Goal: Information Seeking & Learning: Learn about a topic

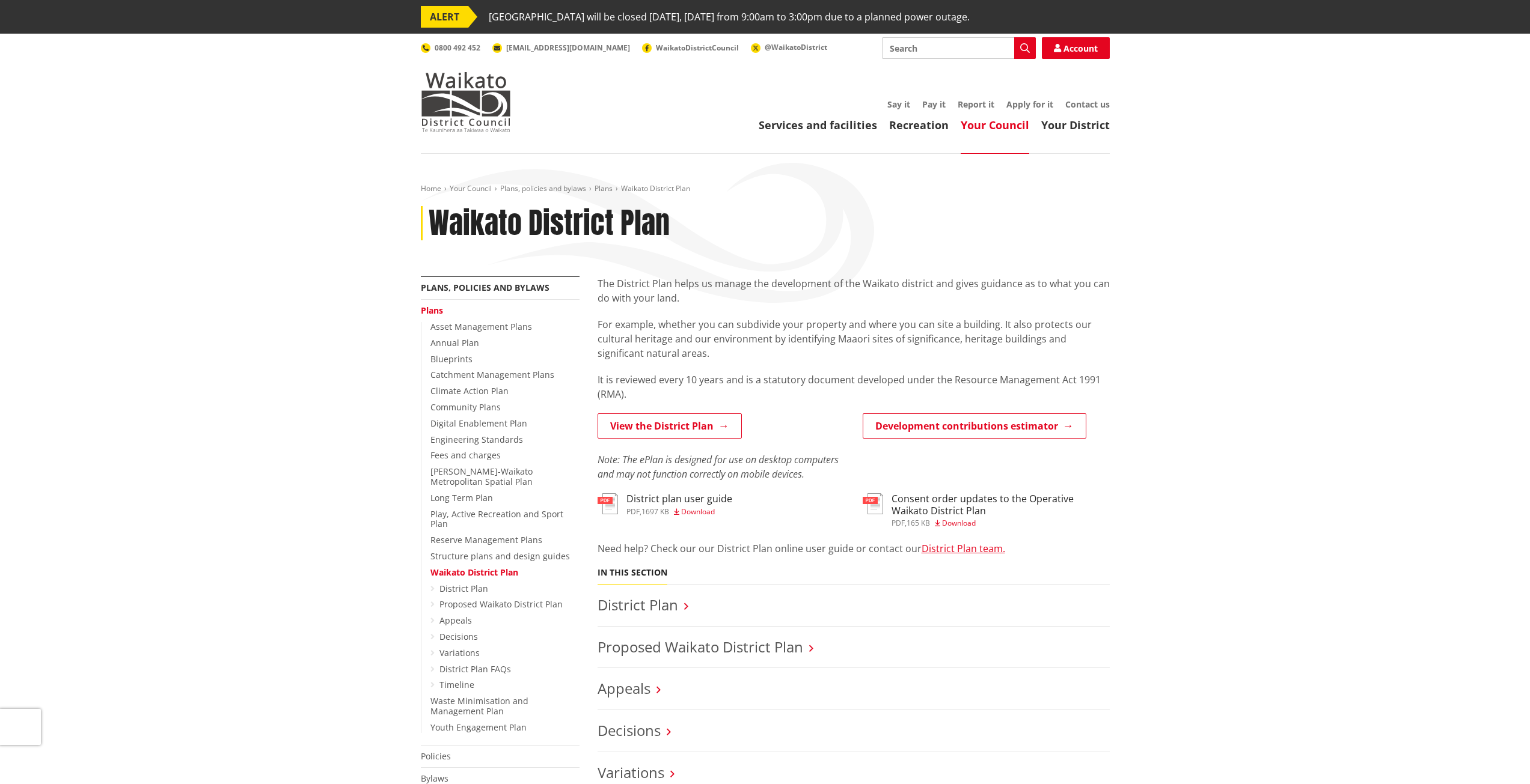
click at [859, 314] on div "The District Plan helps us manage the development of the Waikato district and g…" at bounding box center [853, 339] width 512 height 125
click at [665, 421] on link "View the District Plan" at bounding box center [670, 425] width 145 height 25
click at [720, 437] on link "View the District Plan" at bounding box center [670, 425] width 145 height 25
click at [706, 464] on em "Note: The ePlan is designed for use on desktop computers and may not function c…" at bounding box center [718, 467] width 241 height 28
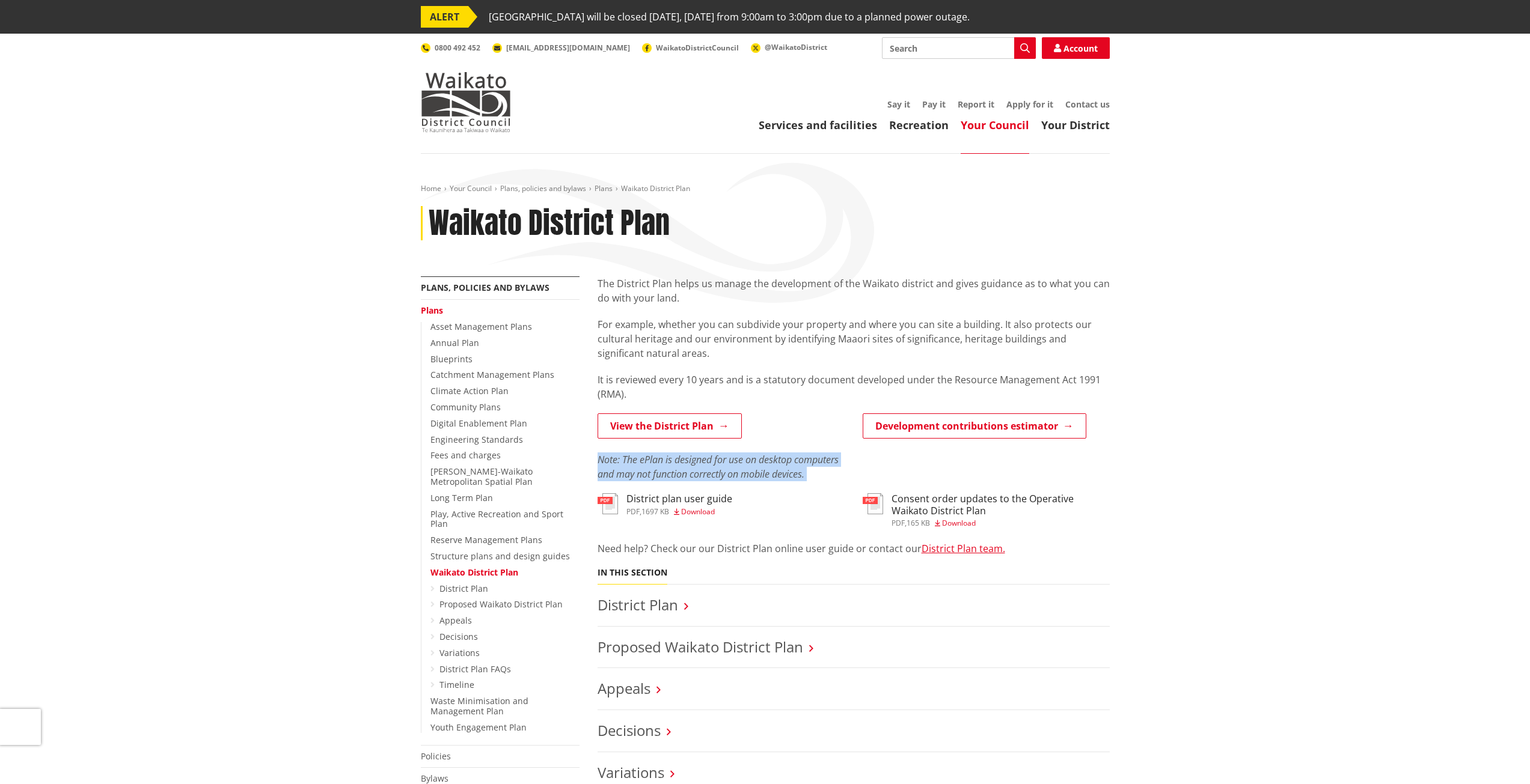
click at [706, 464] on em "Note: The ePlan is designed for use on desktop computers and may not function c…" at bounding box center [718, 467] width 241 height 28
click at [688, 465] on em "Note: The ePlan is designed for use on desktop computers and may not function c…" at bounding box center [718, 467] width 241 height 28
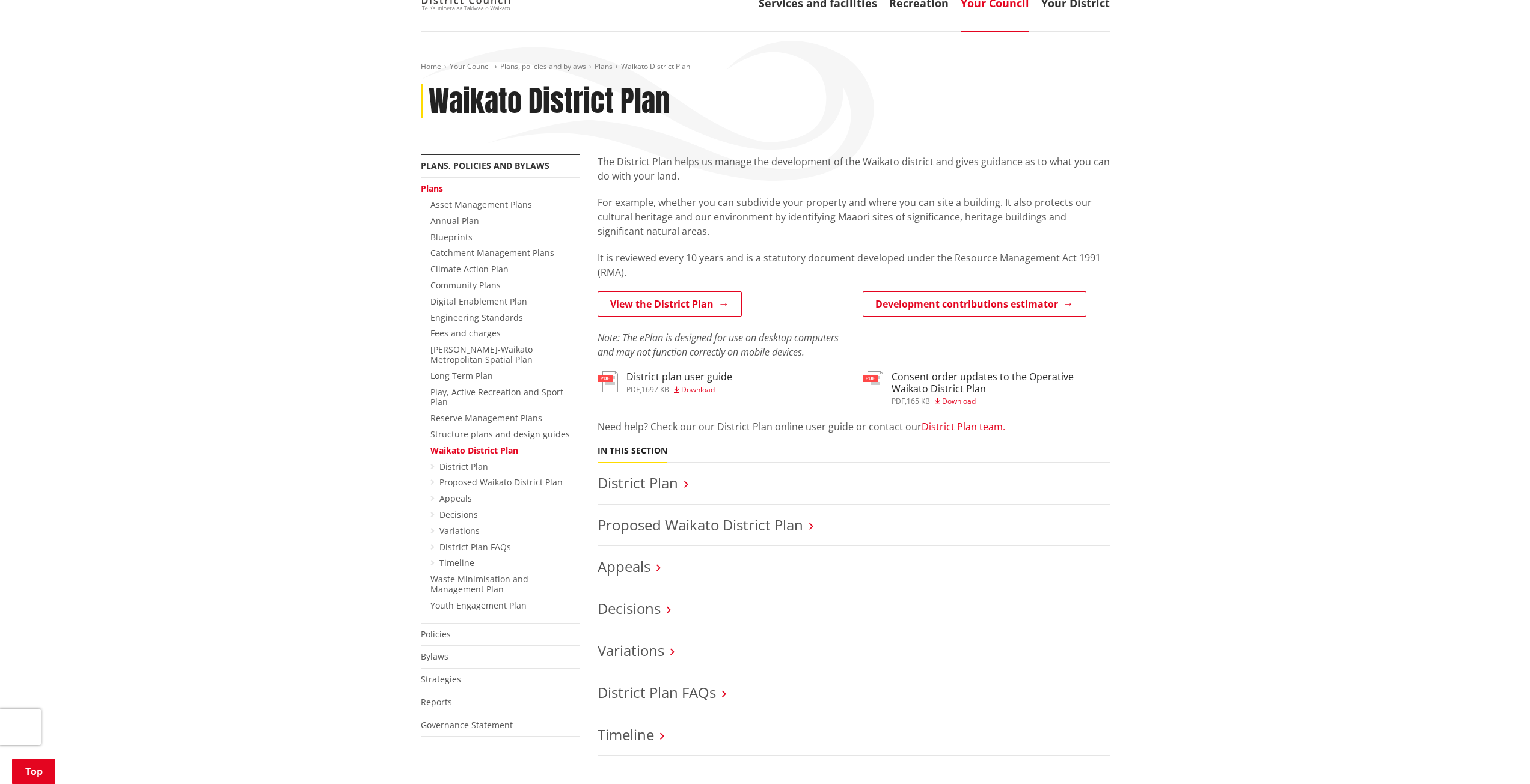
scroll to position [120, 0]
click at [685, 479] on h3 "District Plan" at bounding box center [853, 485] width 512 height 17
click at [653, 484] on link "District Plan" at bounding box center [638, 484] width 81 height 20
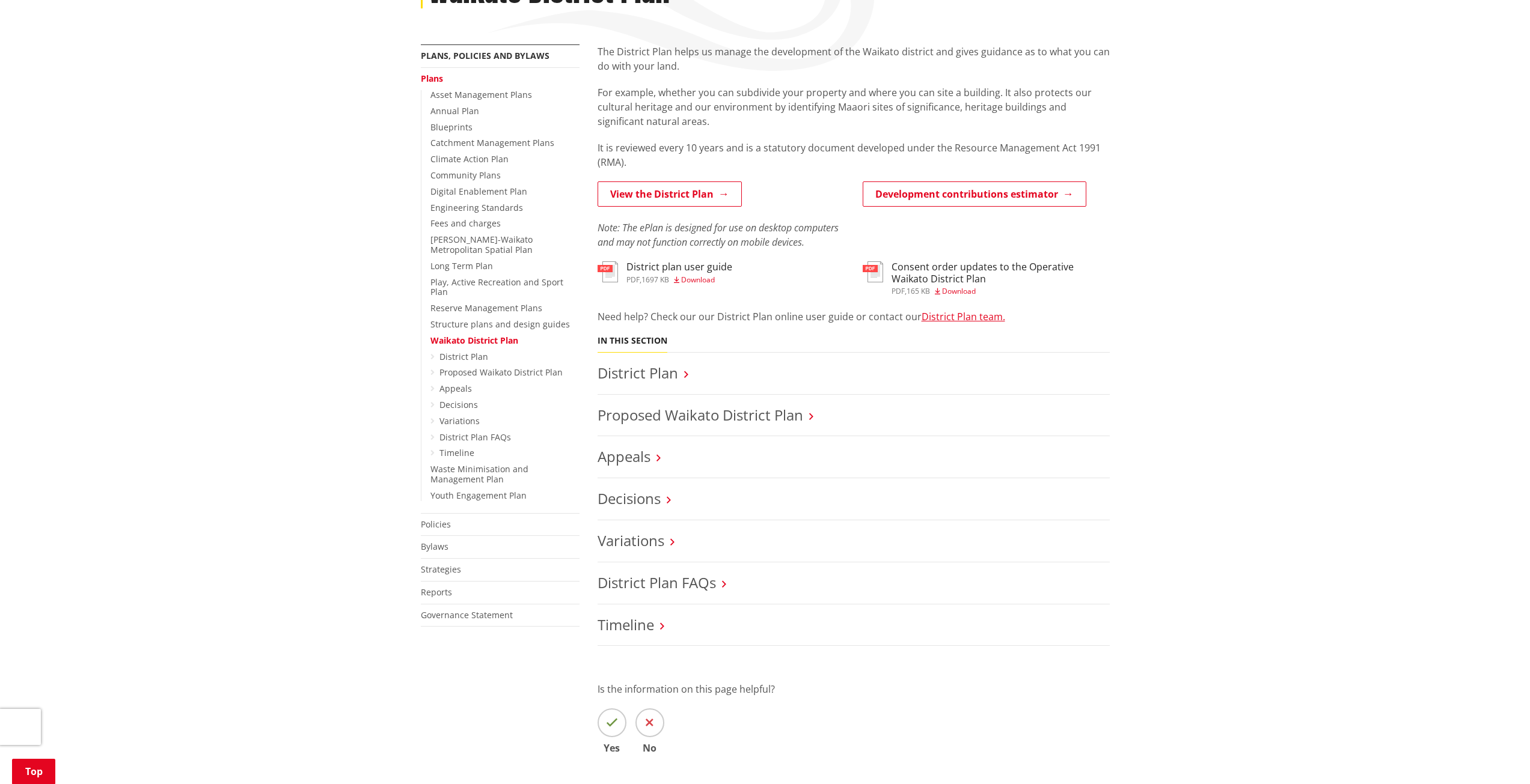
scroll to position [180, 0]
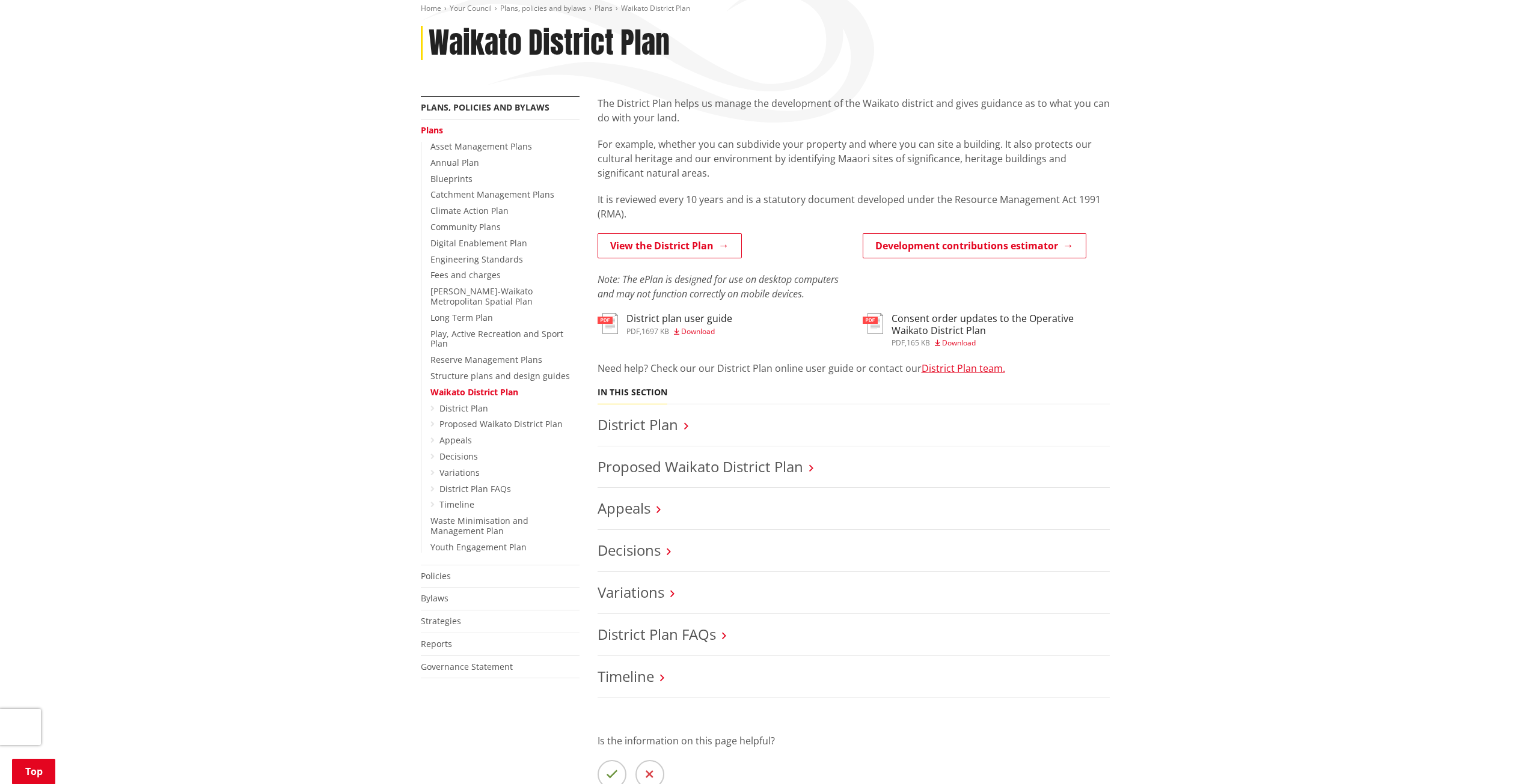
click at [468, 403] on link "District Plan" at bounding box center [464, 408] width 49 height 11
click at [670, 428] on link "District Plan" at bounding box center [638, 424] width 81 height 20
click at [487, 418] on link "Proposed Waikato District Plan" at bounding box center [501, 424] width 123 height 11
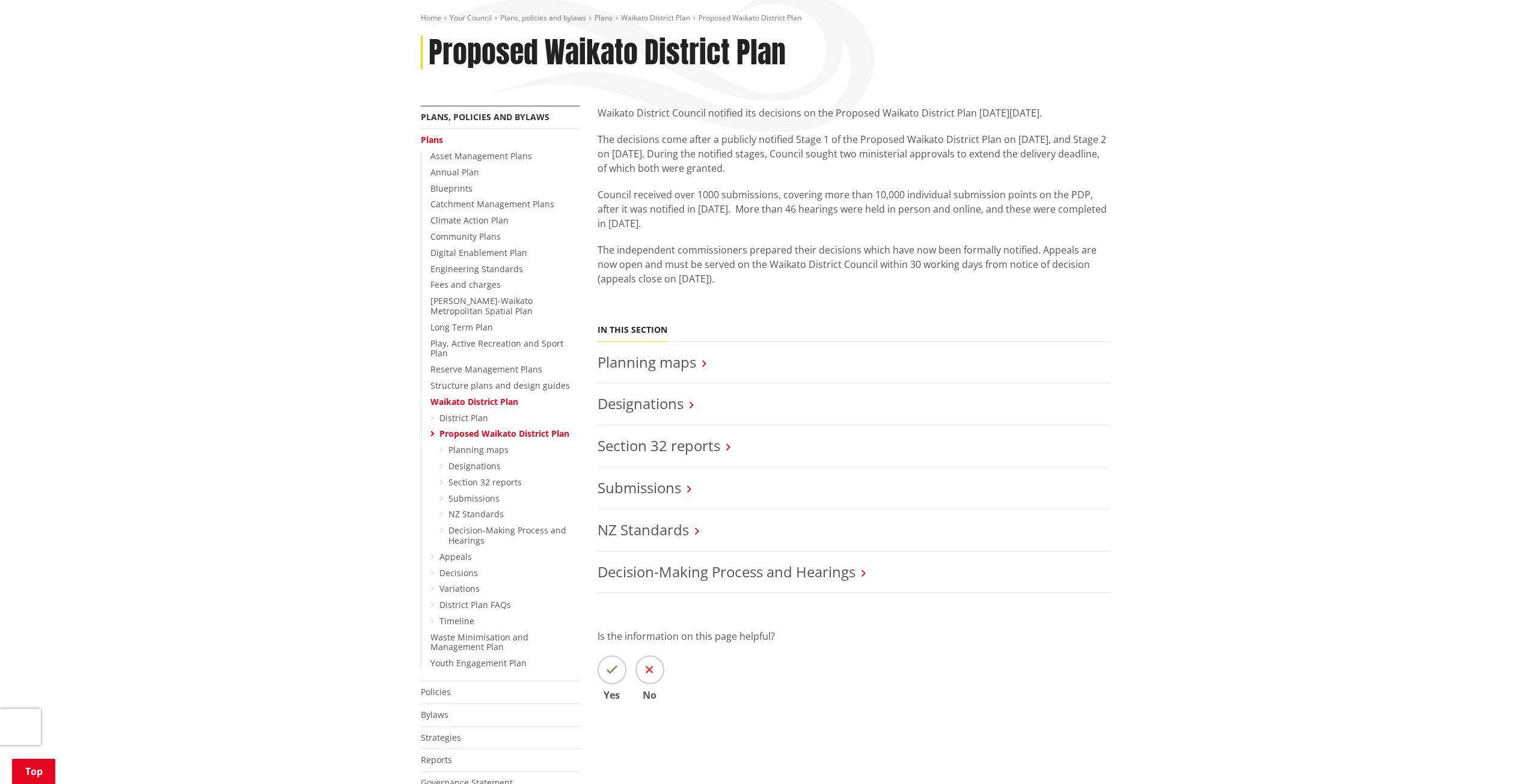
scroll to position [301, 0]
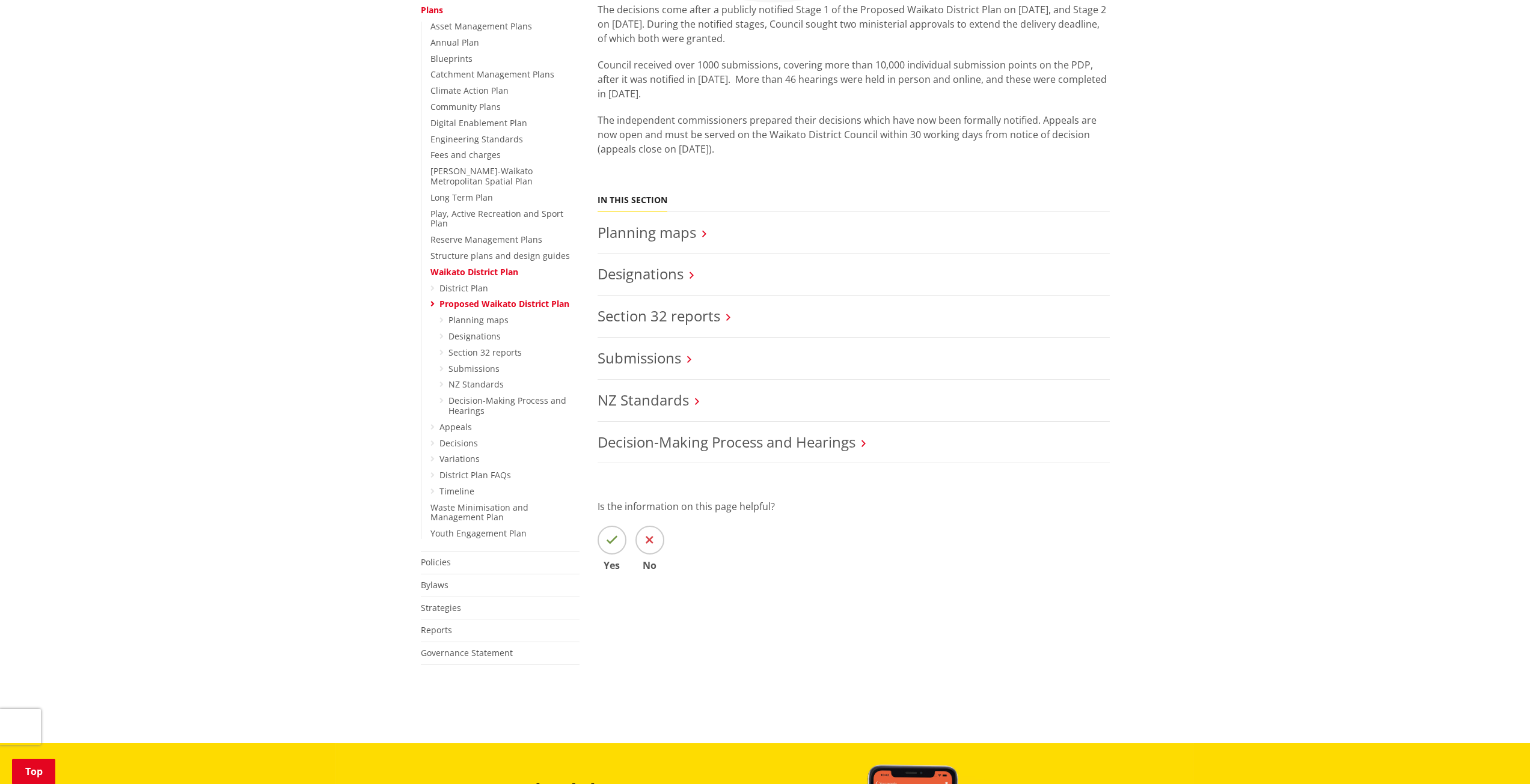
click at [659, 236] on link "Planning maps" at bounding box center [647, 232] width 99 height 20
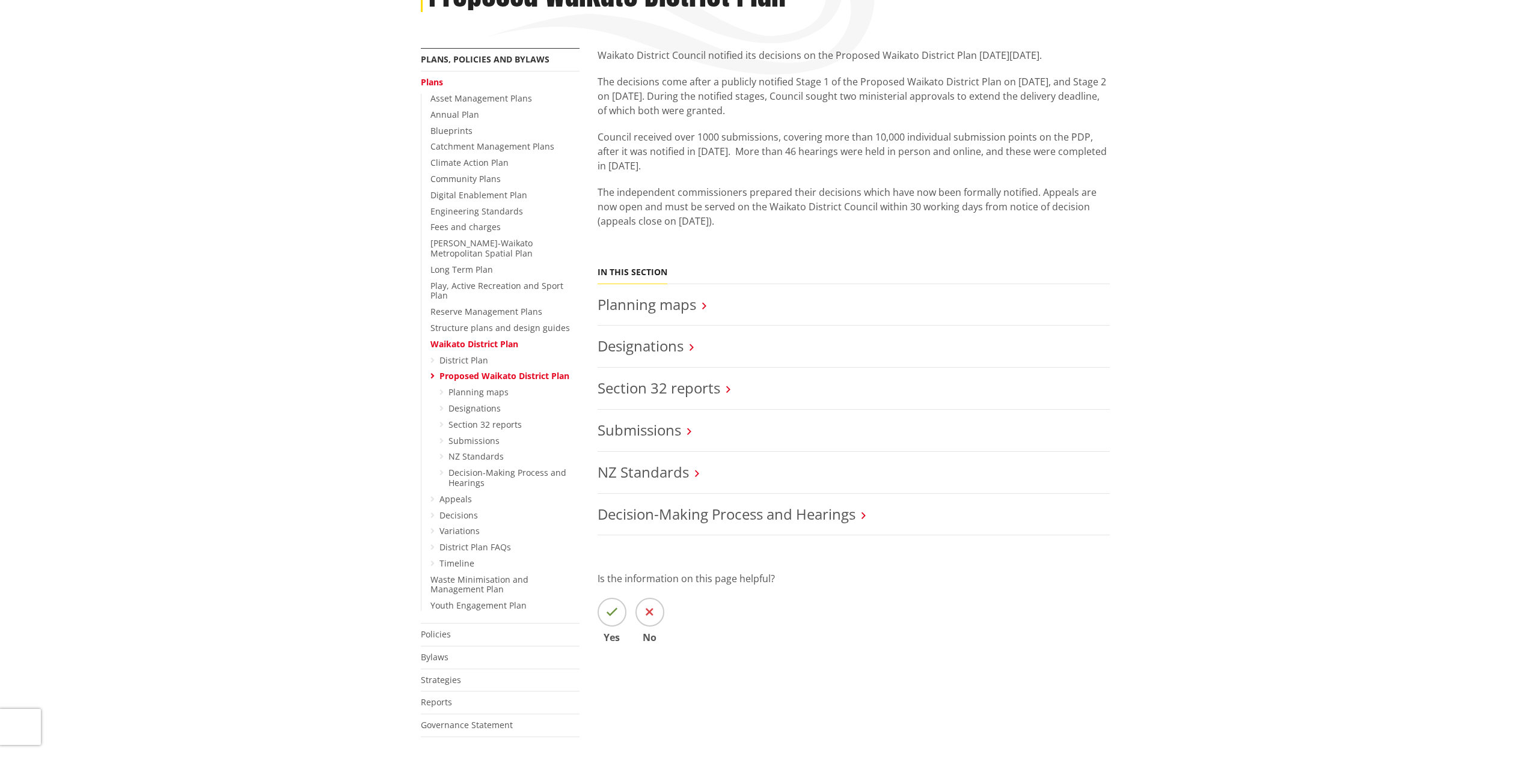
scroll to position [180, 0]
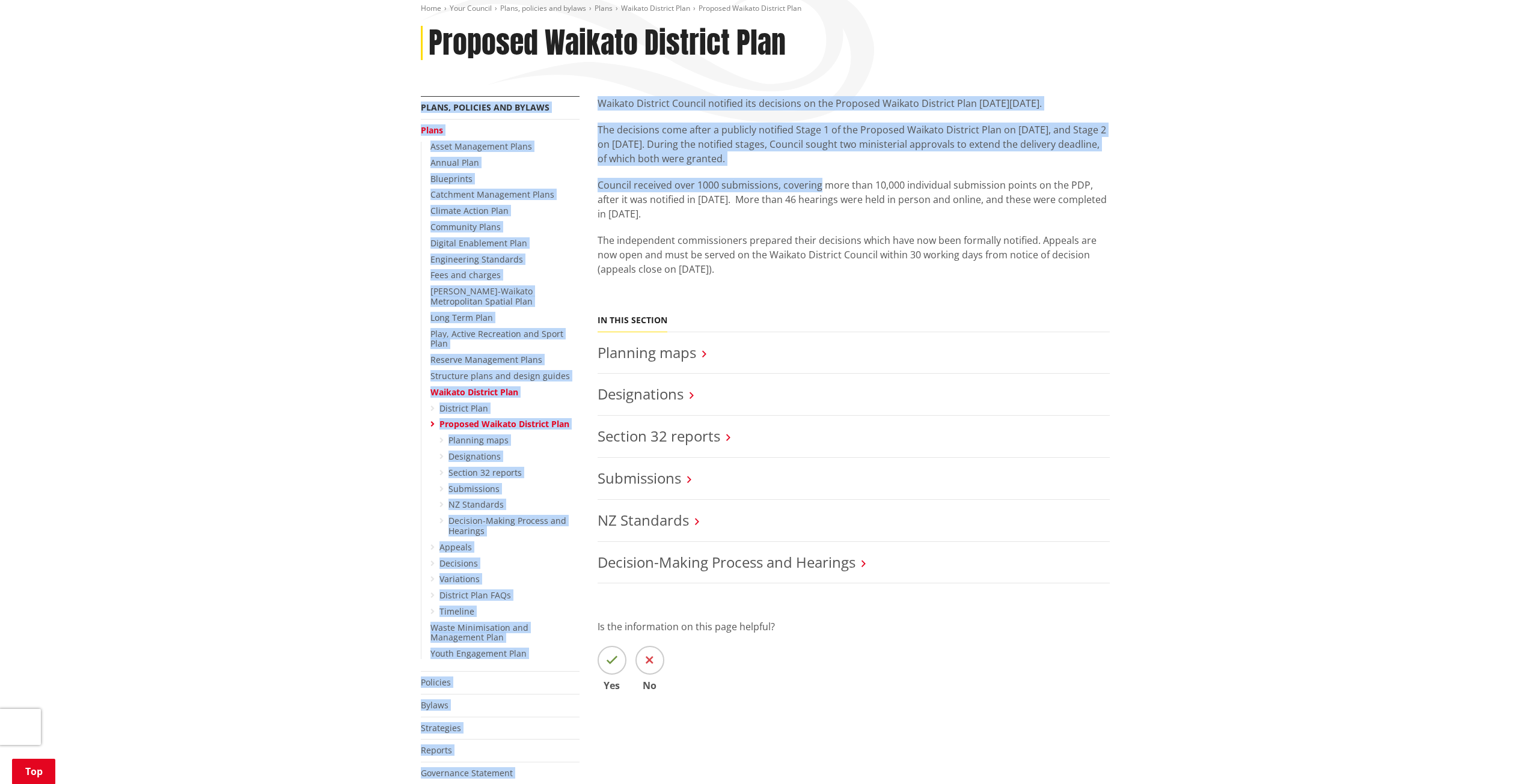
drag, startPoint x: 750, startPoint y: 89, endPoint x: 818, endPoint y: 179, distance: 112.8
click at [818, 172] on div "Home Your Council Plans, policies and bylaws Plans [GEOGRAPHIC_DATA] Plan Propo…" at bounding box center [765, 409] width 707 height 812
click at [818, 179] on p "Council received over 1000 submissions, covering more than 10,000 individual su…" at bounding box center [853, 199] width 512 height 43
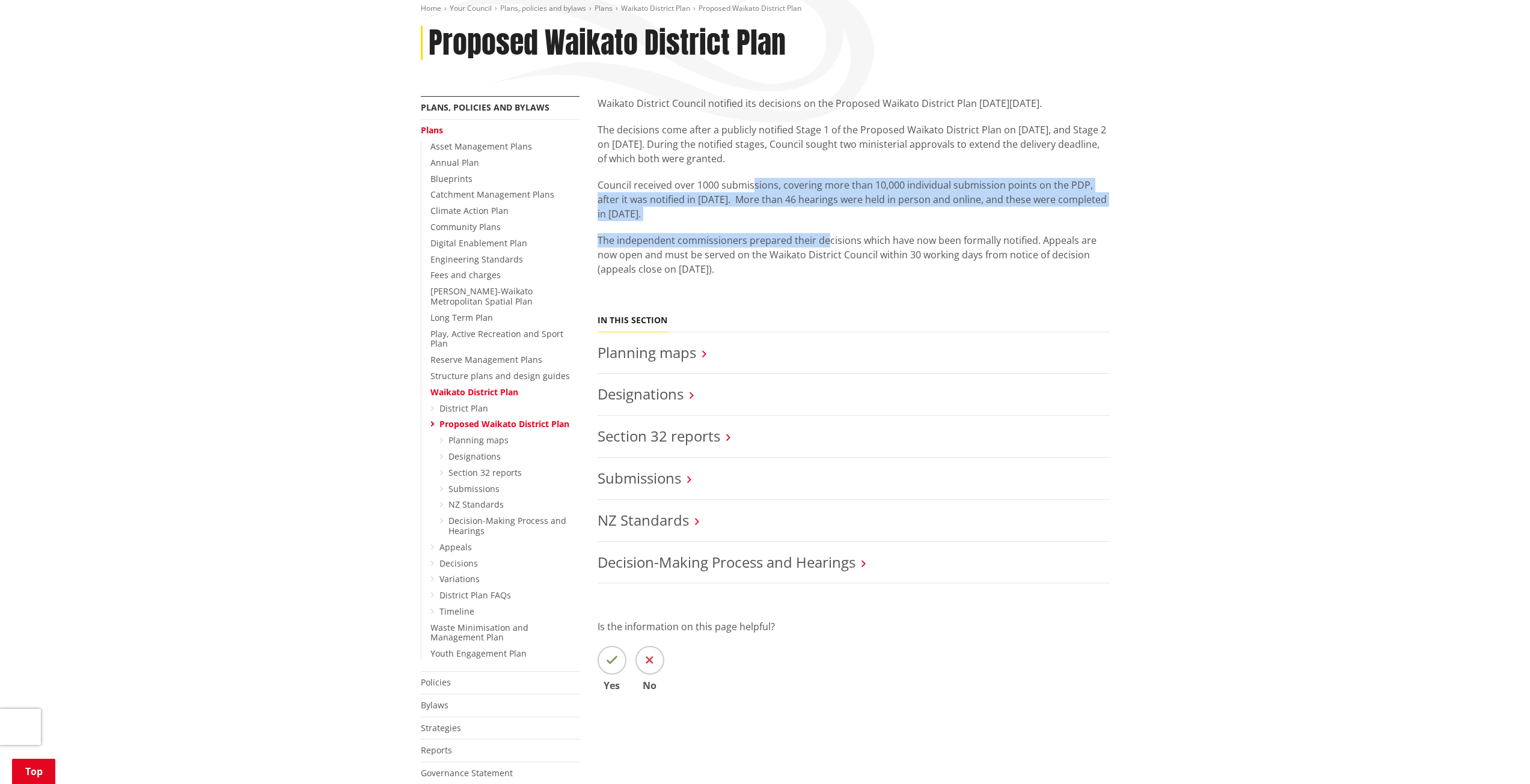
drag, startPoint x: 827, startPoint y: 229, endPoint x: 754, endPoint y: 168, distance: 95.1
click at [754, 168] on div "Waikato District Council notified its decisions on the Proposed Waikato Distric…" at bounding box center [853, 199] width 512 height 207
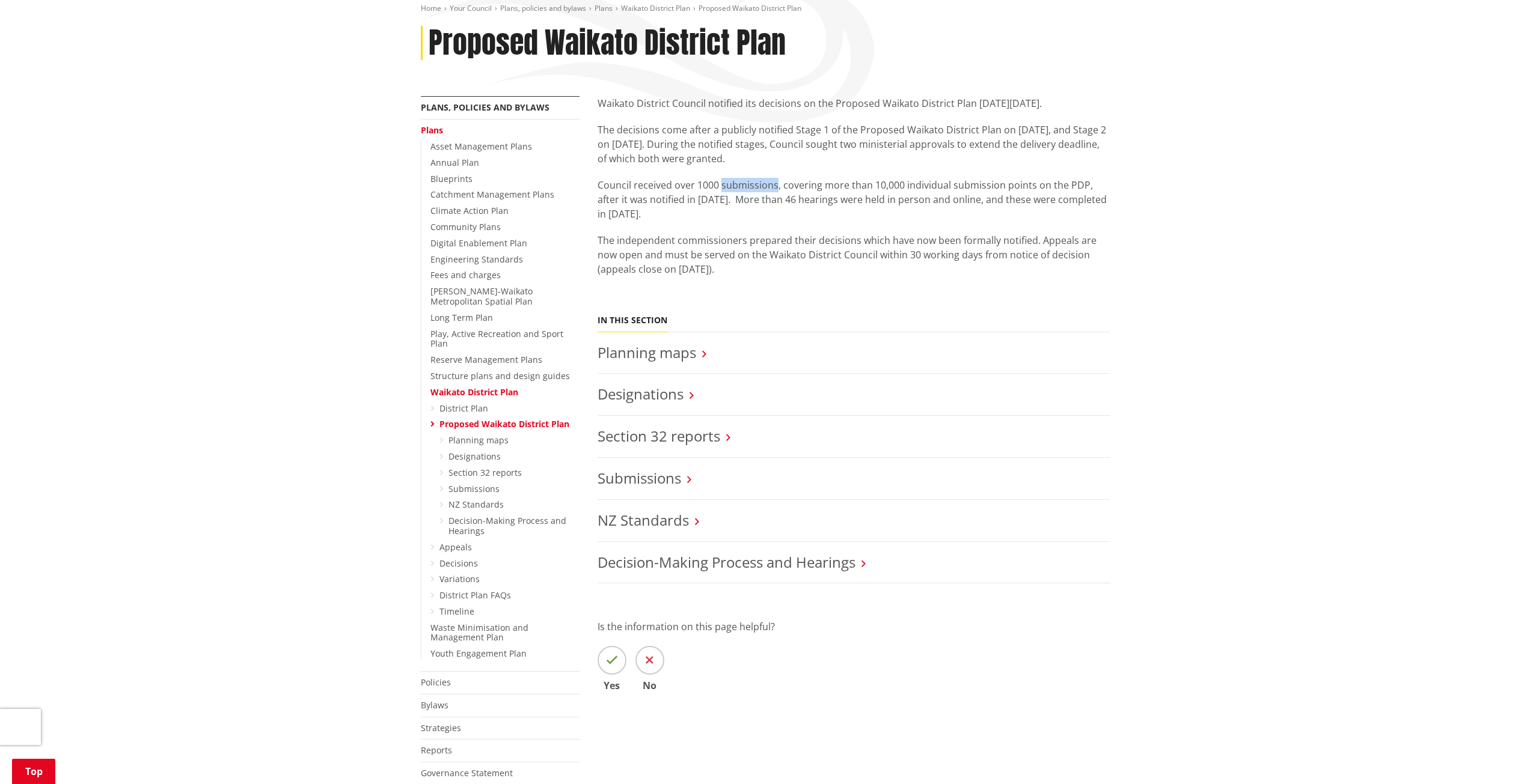
click at [754, 168] on div "Waikato District Council notified its decisions on the Proposed Waikato Distric…" at bounding box center [853, 199] width 512 height 207
click at [758, 199] on p "Council received over 1000 submissions, covering more than 10,000 individual su…" at bounding box center [853, 199] width 512 height 43
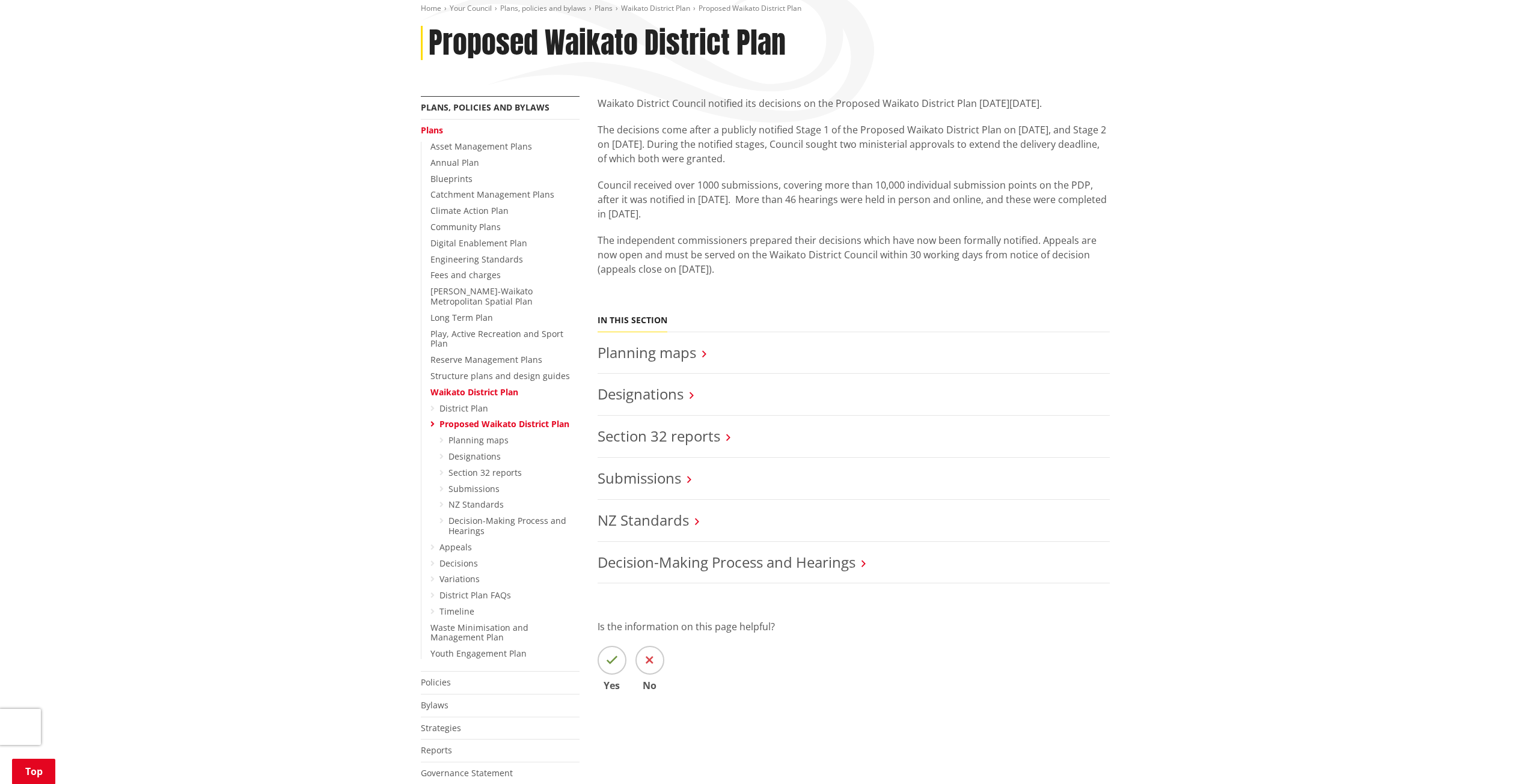
click at [737, 229] on div "Waikato District Council notified its decisions on the Proposed Waikato Distric…" at bounding box center [853, 199] width 512 height 207
drag, startPoint x: 729, startPoint y: 237, endPoint x: 1032, endPoint y: 246, distance: 303.1
click at [1011, 247] on p "The independent commissioners prepared their decisions which have now been form…" at bounding box center [853, 255] width 512 height 43
click at [1032, 246] on p "The independent commissioners prepared their decisions which have now been form…" at bounding box center [853, 255] width 512 height 43
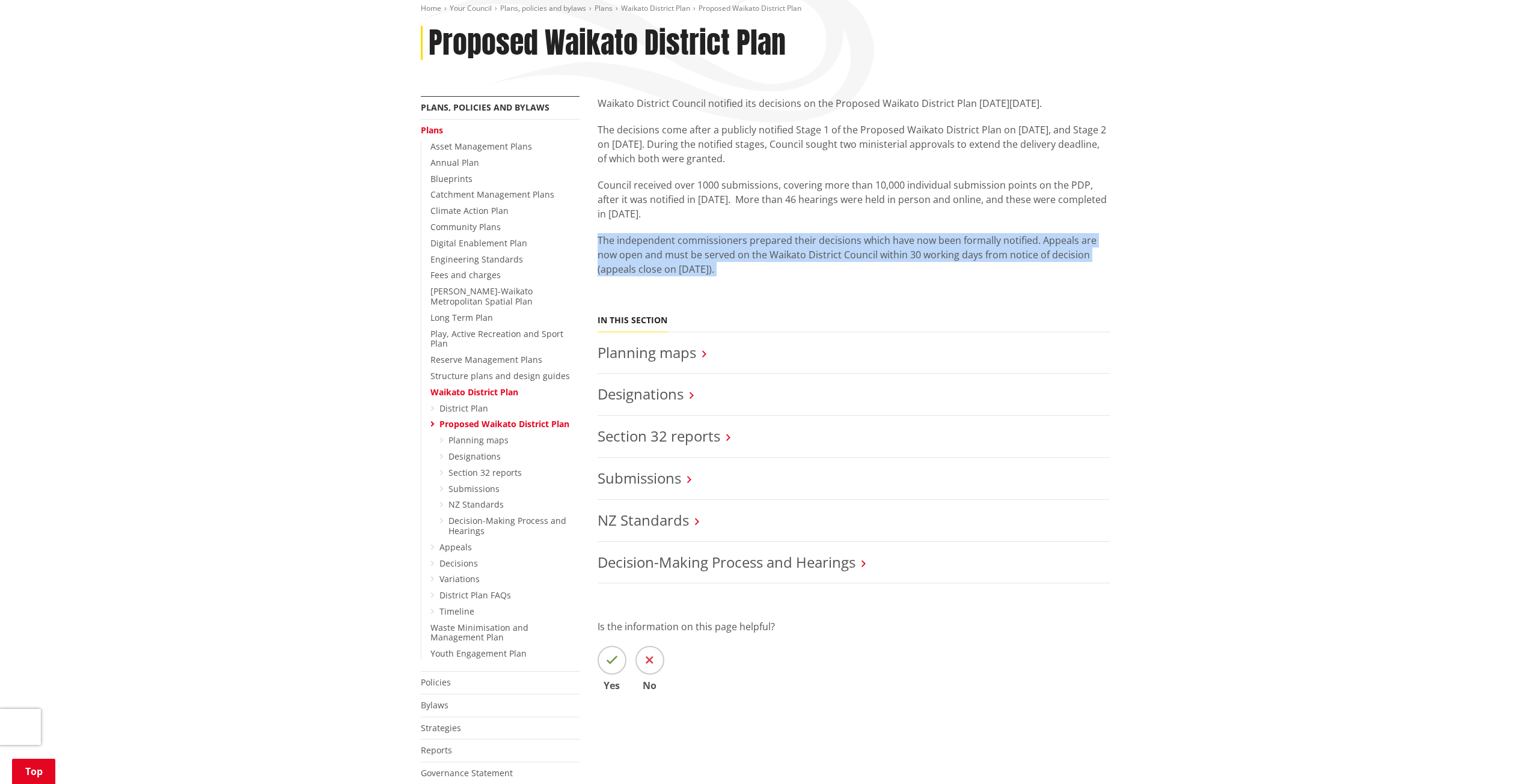
click at [1032, 246] on p "The independent commissioners prepared their decisions which have now been form…" at bounding box center [853, 255] width 512 height 43
click at [1005, 271] on p "The independent commissioners prepared their decisions which have now been form…" at bounding box center [853, 255] width 512 height 43
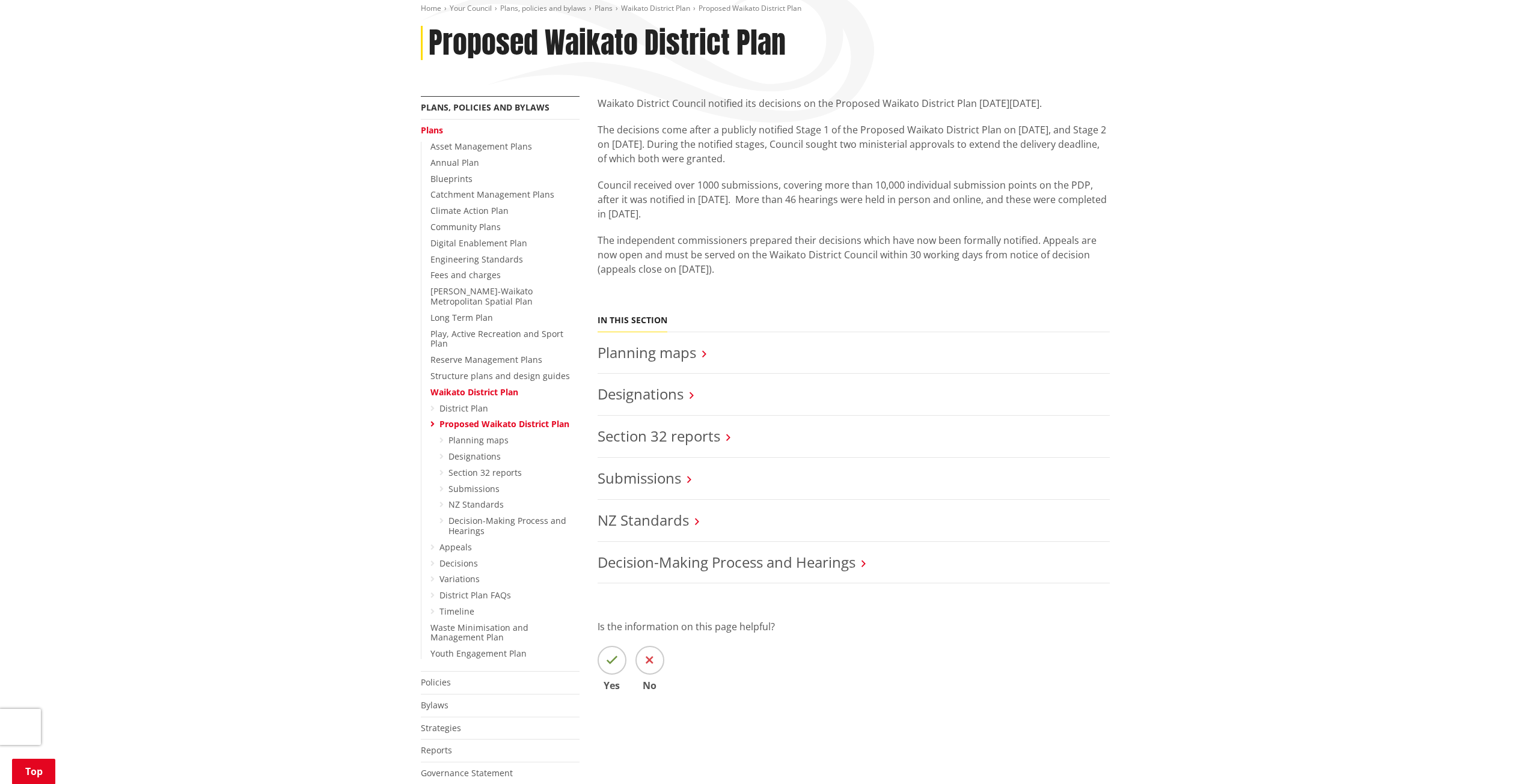
click at [447, 558] on link "Decisions" at bounding box center [458, 563] width 38 height 11
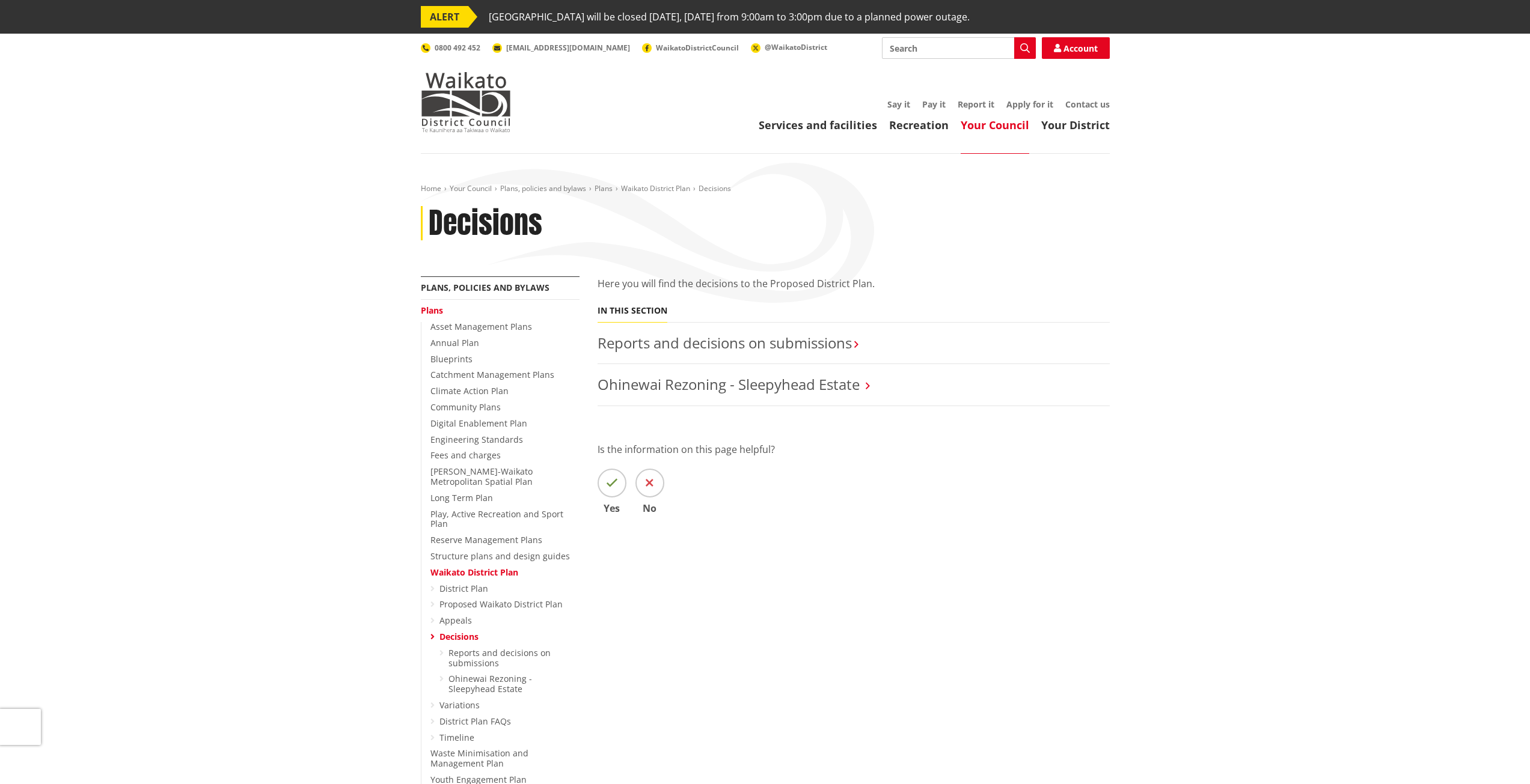
click at [823, 375] on link "Ohinewai Rezoning - Sleepyhead Estate" at bounding box center [729, 384] width 263 height 20
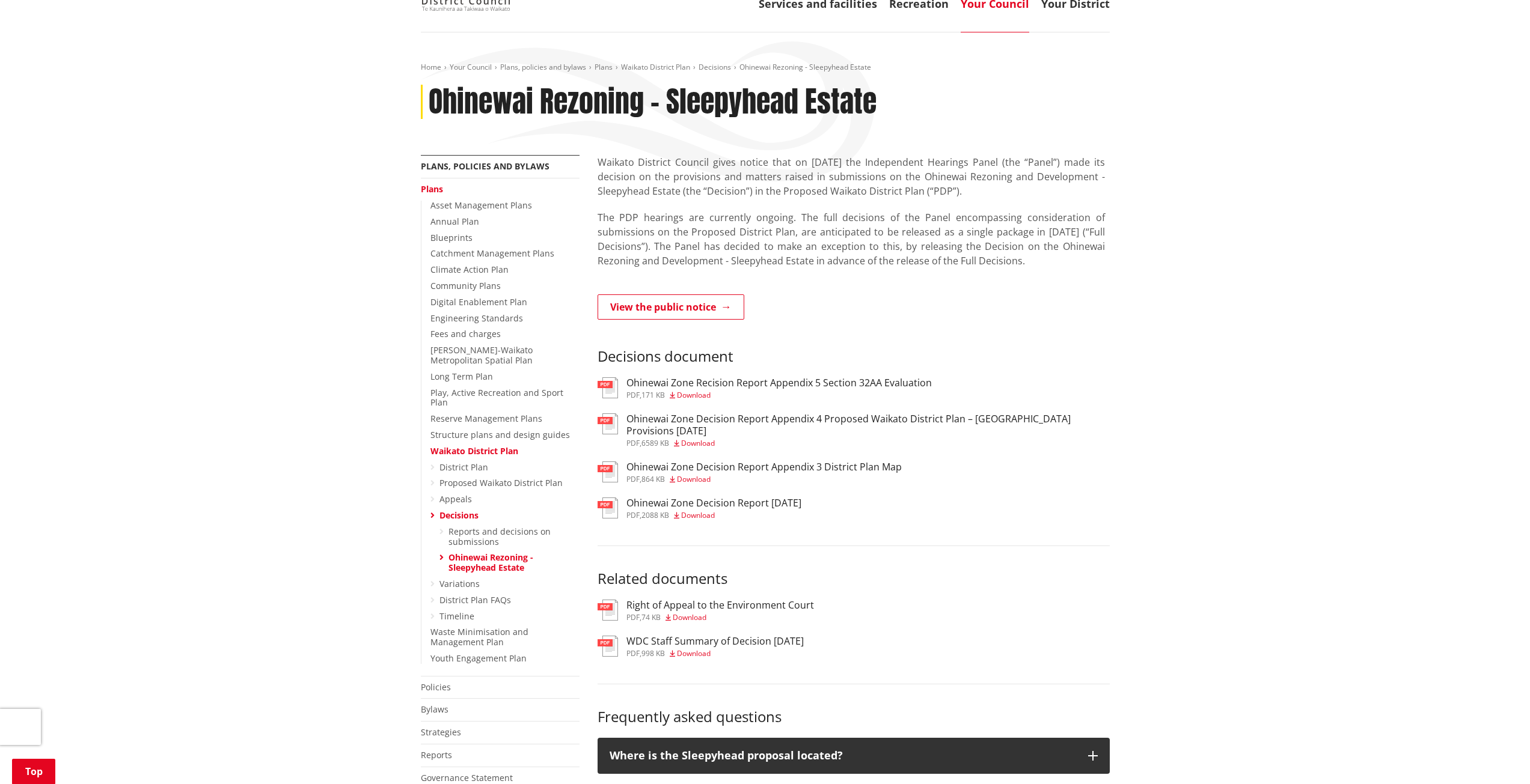
scroll to position [120, 0]
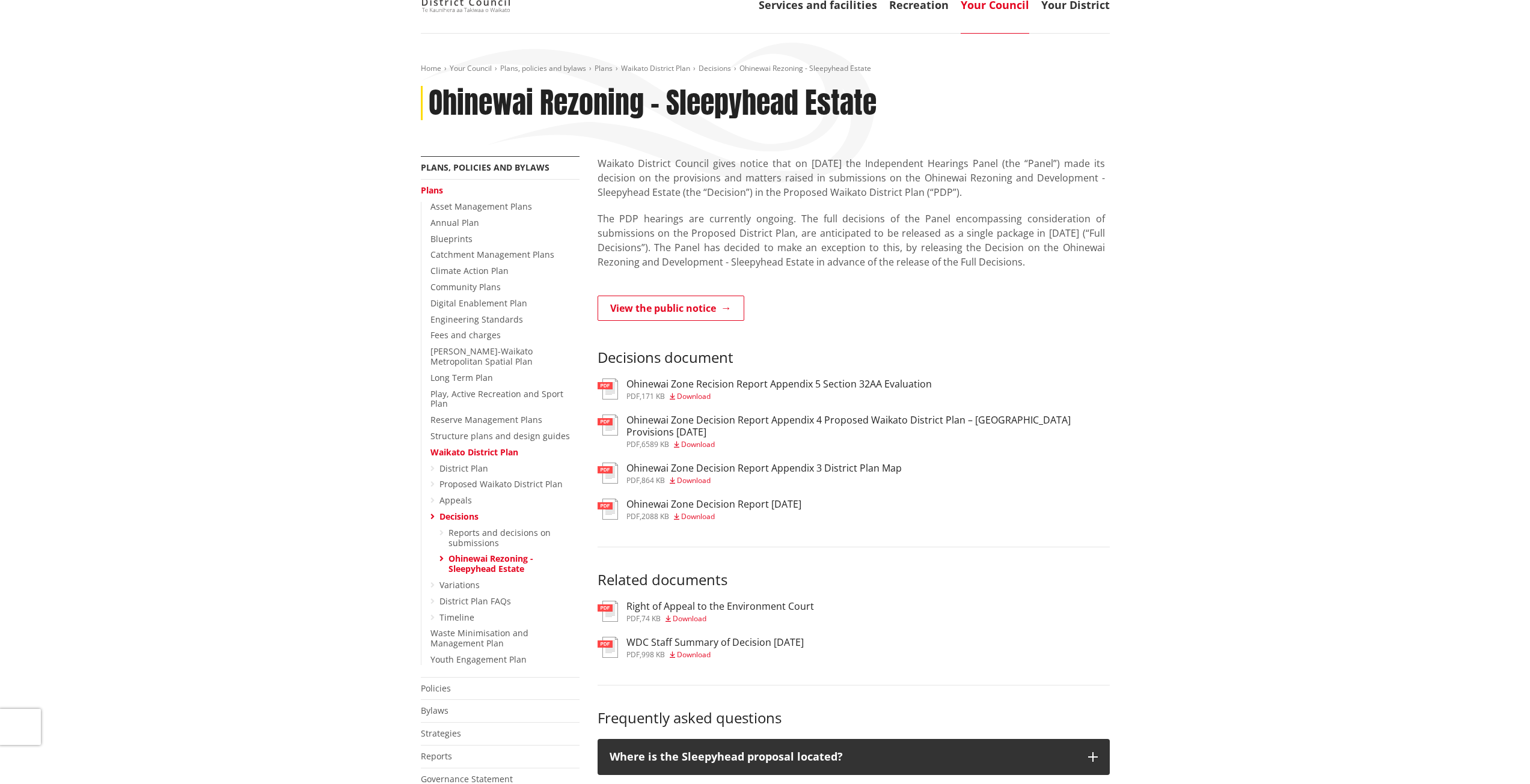
click at [471, 463] on link "District Plan" at bounding box center [464, 468] width 49 height 11
